Goal: Transaction & Acquisition: Purchase product/service

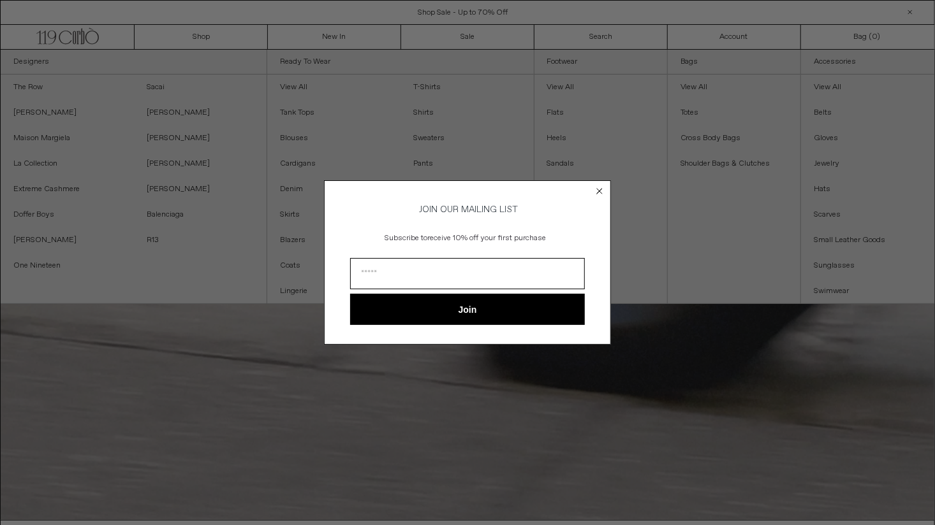
click at [201, 38] on div "Close dialog JOIN OUR MAILING LIST Subscribe to receive 10% off your first purc…" at bounding box center [467, 262] width 935 height 525
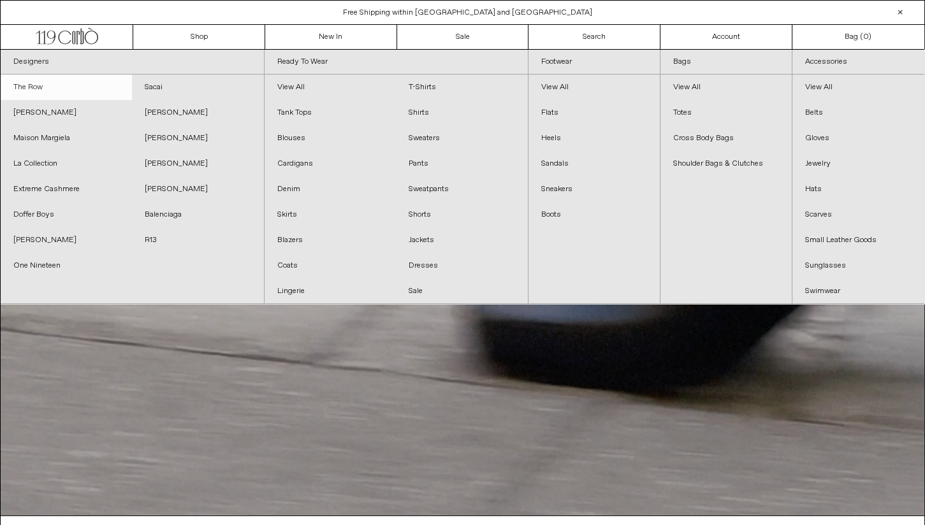
click at [41, 81] on link "The Row" at bounding box center [66, 88] width 131 height 26
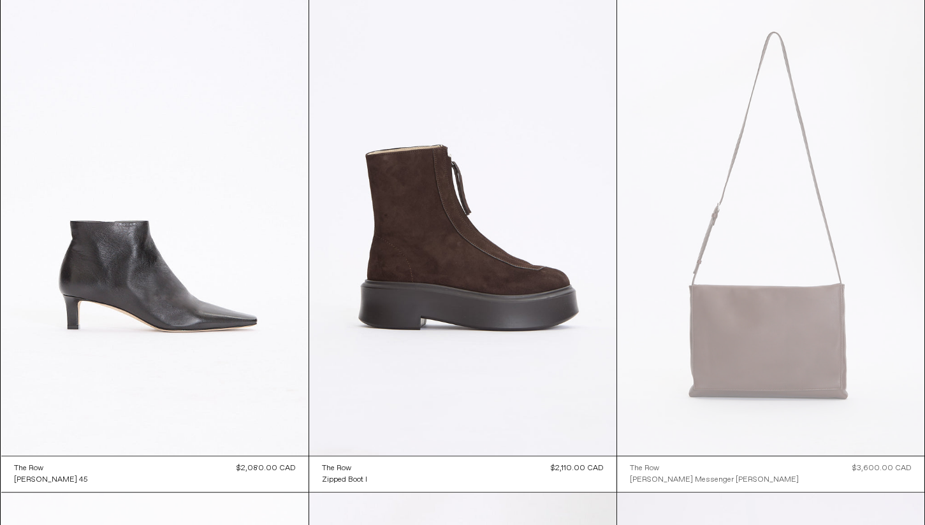
scroll to position [2656, 0]
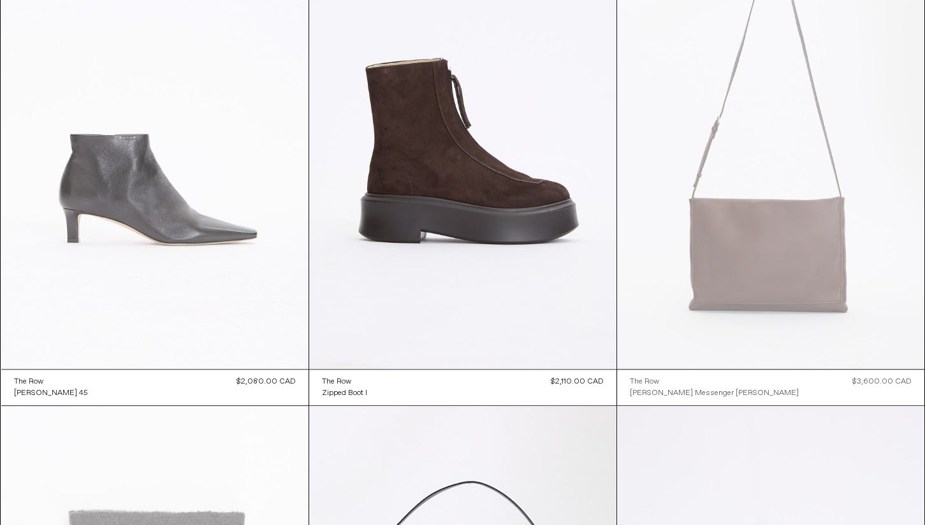
click at [154, 259] on at bounding box center [154, 138] width 307 height 461
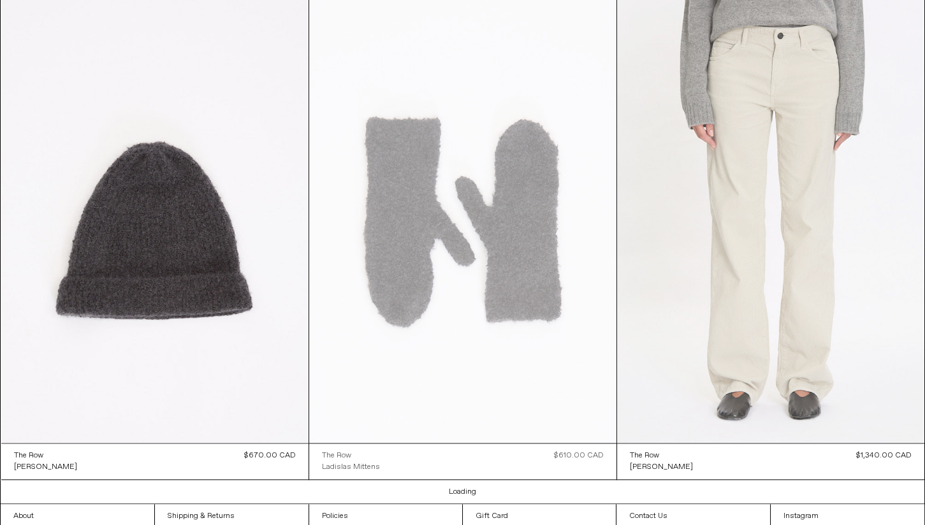
scroll to position [3607, 0]
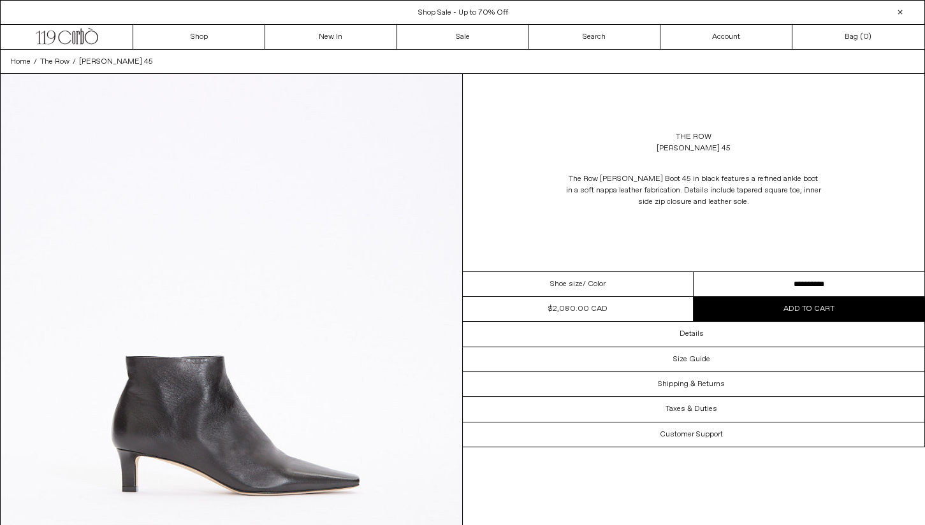
drag, startPoint x: 752, startPoint y: 288, endPoint x: 669, endPoint y: 198, distance: 122.2
click at [752, 287] on select "**********" at bounding box center [809, 284] width 231 height 25
